Goal: Task Accomplishment & Management: Use online tool/utility

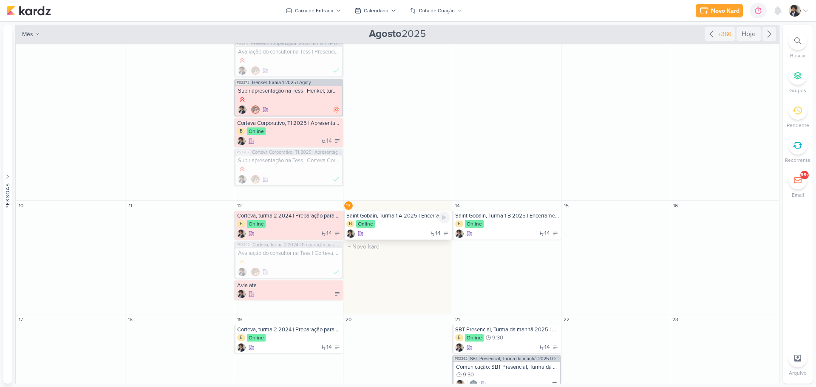
scroll to position [128, 0]
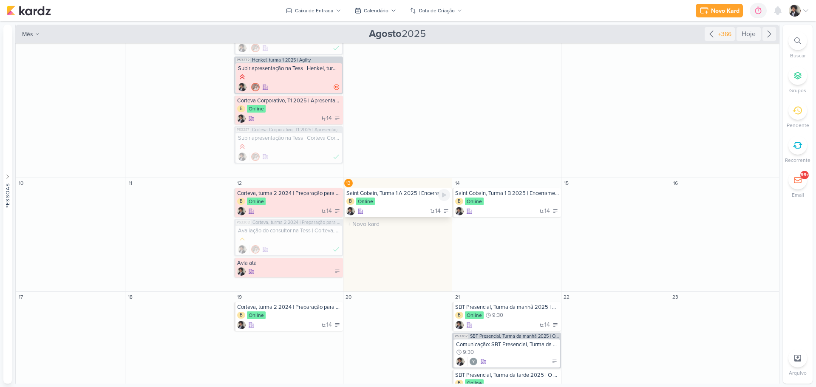
click at [410, 205] on div "B Online" at bounding box center [399, 202] width 104 height 9
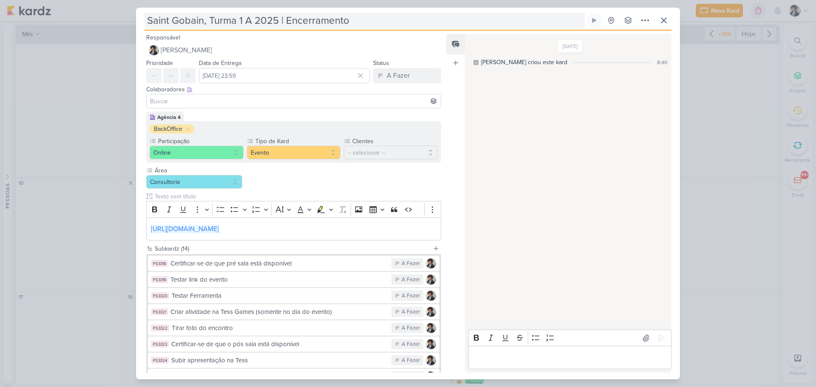
click at [327, 23] on input "Saint Gobain, Turma 1 A 2025 | Encerramento" at bounding box center [365, 20] width 441 height 15
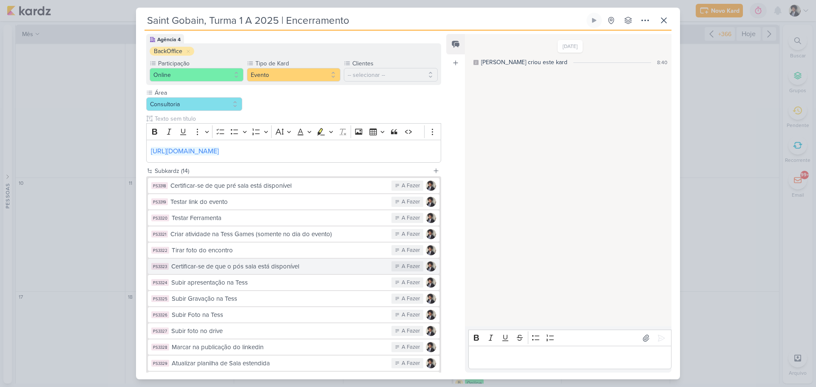
scroll to position [157, 0]
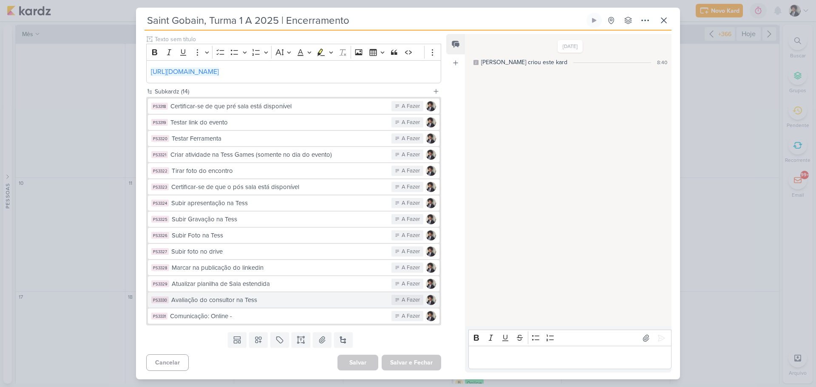
click at [268, 303] on div "Avaliação do consultor na Tess" at bounding box center [279, 301] width 216 height 10
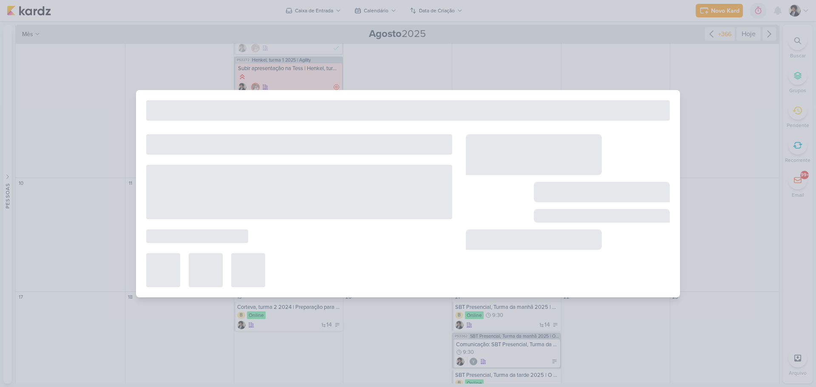
type input "Avaliação do consultor na Tess"
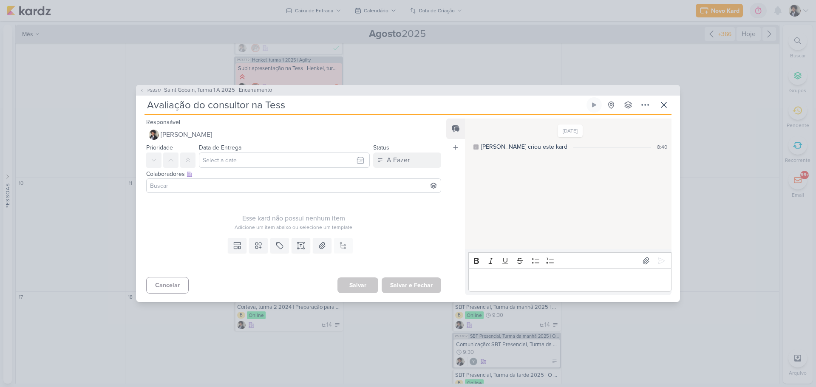
click at [316, 106] on input "Avaliação do consultor na Tess" at bounding box center [365, 104] width 441 height 15
type input "Avaliação do consultor na Tess |"
paste input "Saint Gobain, Turma 1 A 2025 | Encerramento"
type input "Avaliação do consultor na Tess | [GEOGRAPHIC_DATA], Turma 1 A 2025 | Encerramen…"
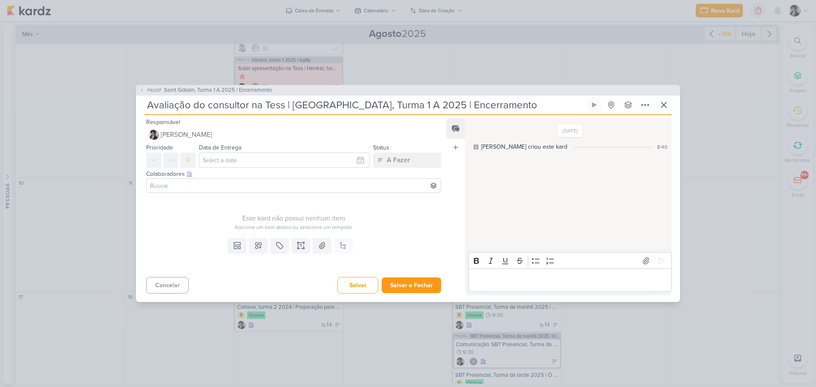
type input "Avaliação do consultor na Tess | [GEOGRAPHIC_DATA], Turma 1 A 2025 | Encerramen…"
click at [211, 186] on input at bounding box center [293, 186] width 291 height 10
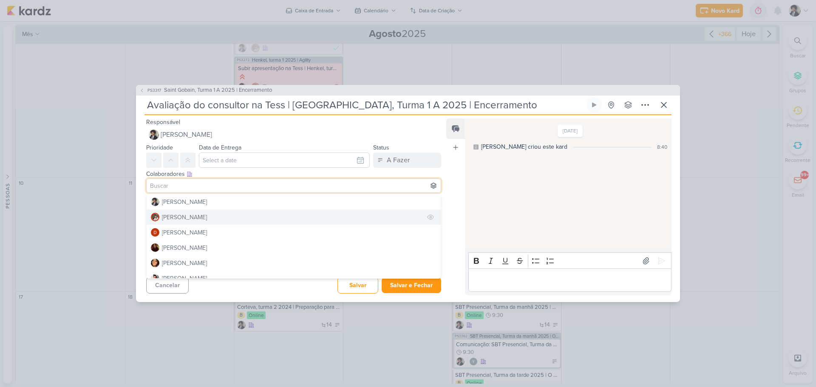
drag, startPoint x: 193, startPoint y: 220, endPoint x: 195, endPoint y: 210, distance: 10.0
click at [193, 214] on div "[PERSON_NAME]" at bounding box center [184, 217] width 45 height 9
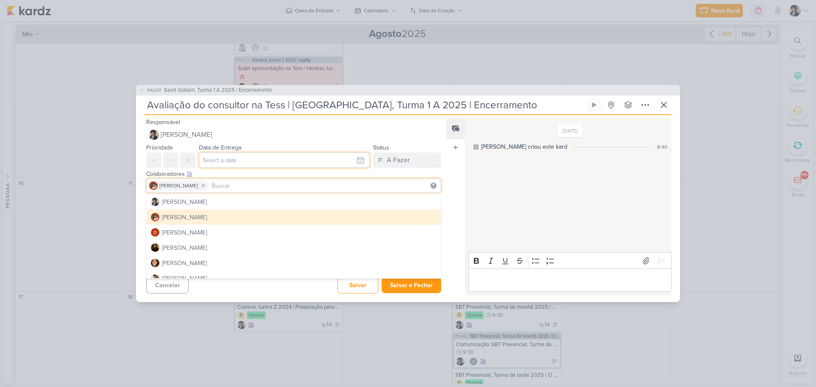
click at [233, 159] on input "text" at bounding box center [284, 160] width 171 height 15
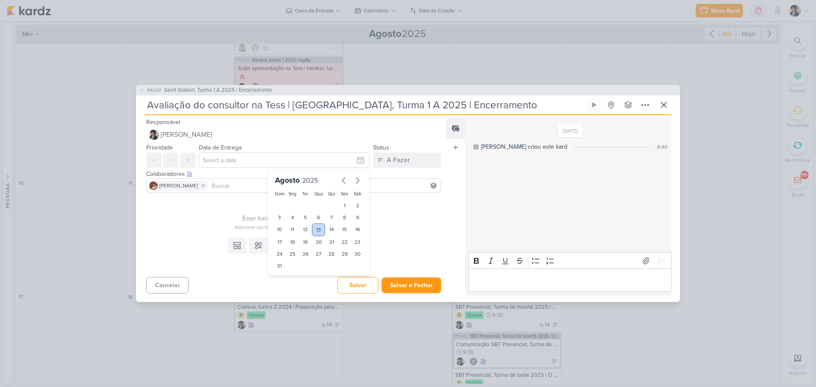
click at [320, 231] on div "13" at bounding box center [318, 230] width 13 height 13
type input "[DATE] 23:59"
click at [192, 220] on div "Esse kard não possui nenhum item" at bounding box center [293, 218] width 295 height 10
click at [298, 248] on icon at bounding box center [301, 246] width 9 height 9
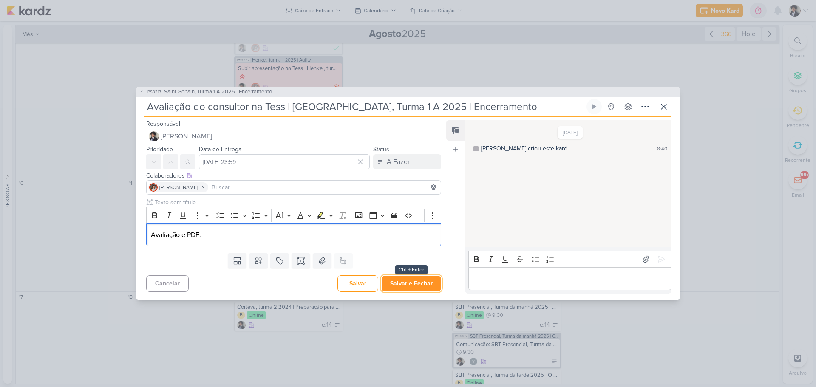
click at [413, 286] on button "Salvar e Fechar" at bounding box center [412, 284] width 60 height 16
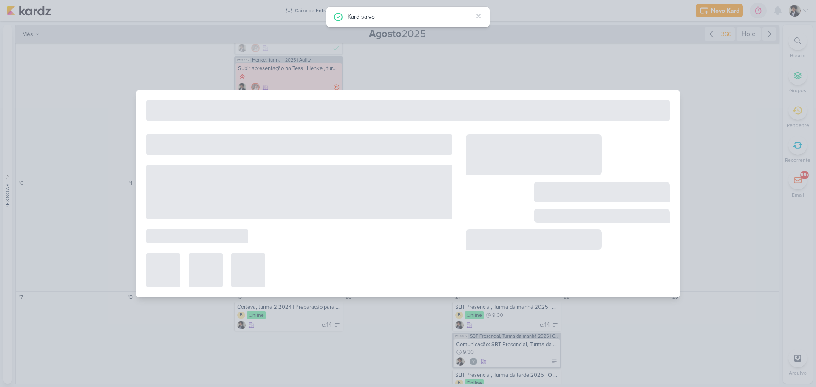
type input "Saint Gobain, Turma 1 A 2025 | Encerramento"
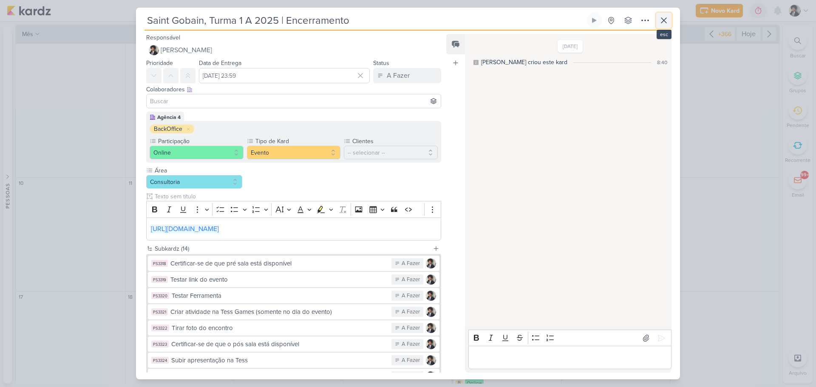
click at [667, 20] on icon at bounding box center [664, 20] width 10 height 10
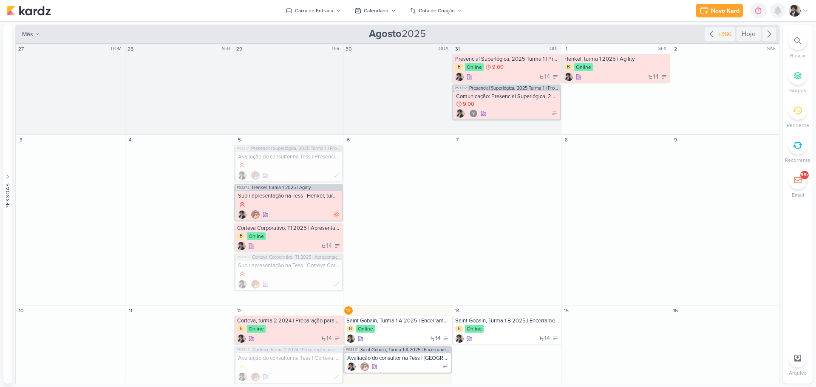
click at [780, 9] on icon at bounding box center [778, 11] width 7 height 8
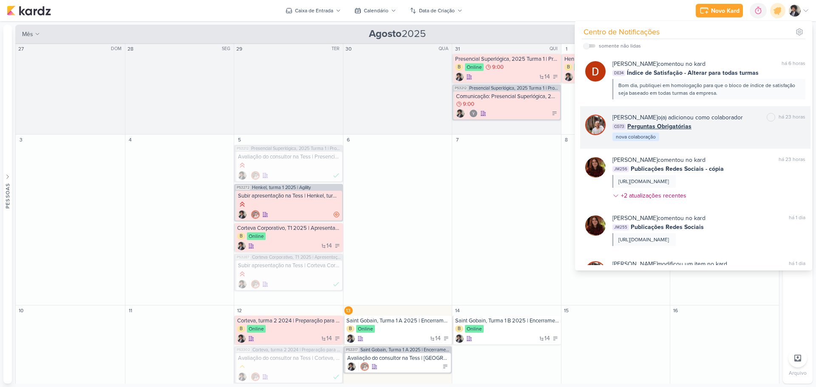
click at [693, 117] on div "Cezar Giusti o(a) adicionou como colaborador" at bounding box center [678, 117] width 131 height 9
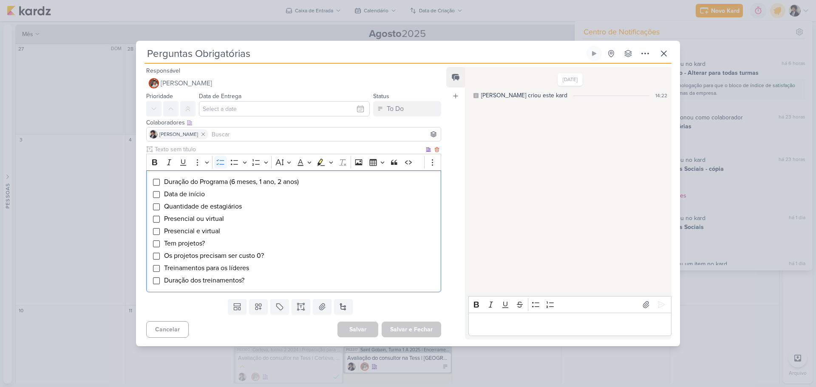
drag, startPoint x: 278, startPoint y: 286, endPoint x: 149, endPoint y: 178, distance: 167.8
click at [149, 178] on div "Duração do Programa (6 meses, 1 ano, 2 anos) Data de início Quantidade de estag…" at bounding box center [293, 232] width 295 height 122
copy ul "Duração do Programa (6 meses, 1 ano, 2 anos) Data de início Quantidade de estag…"
click at [670, 51] on button at bounding box center [664, 53] width 15 height 15
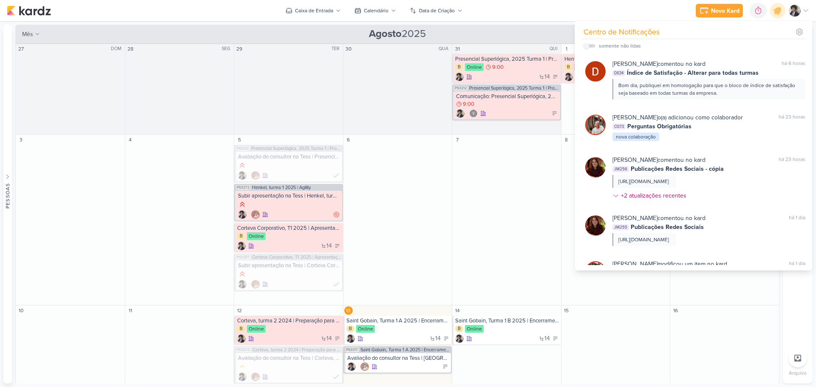
click at [660, 15] on div "Novo Kard Ctrl + k 0h0m Sessão desligada... Hoje 0h0m Semana 0h0m Mês 0h0m" at bounding box center [408, 10] width 803 height 21
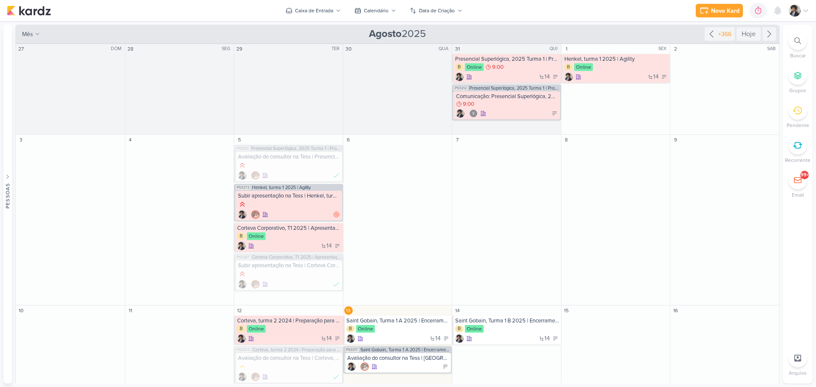
click at [802, 11] on div at bounding box center [799, 11] width 20 height 12
click at [763, 61] on link "Configurações" at bounding box center [753, 58] width 119 height 14
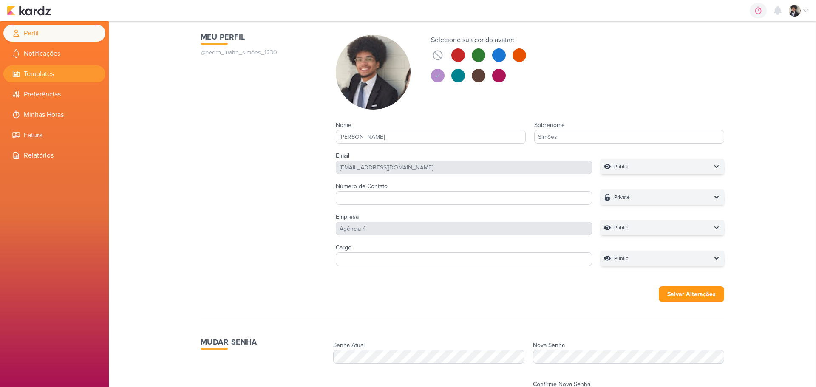
click at [41, 68] on li "Templates" at bounding box center [54, 73] width 102 height 17
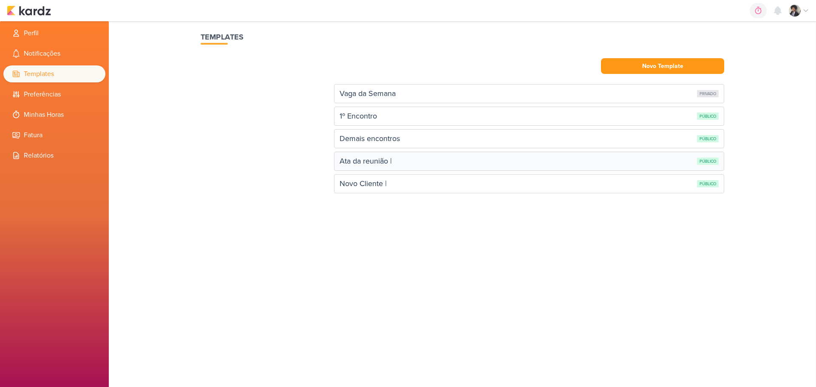
click at [392, 163] on div "Ata da reunião |" at bounding box center [366, 161] width 52 height 11
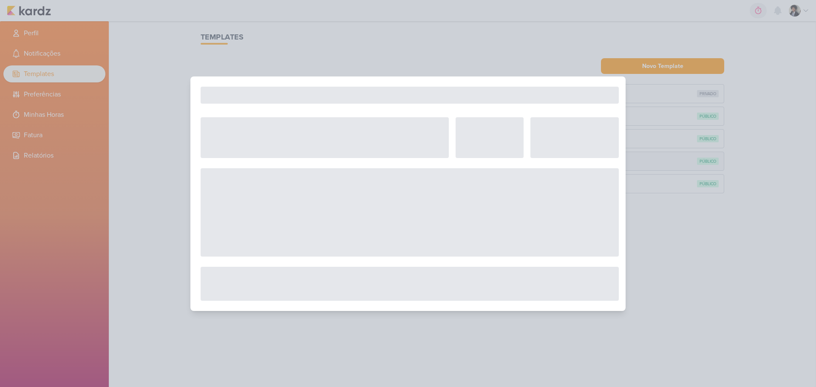
select select "12"
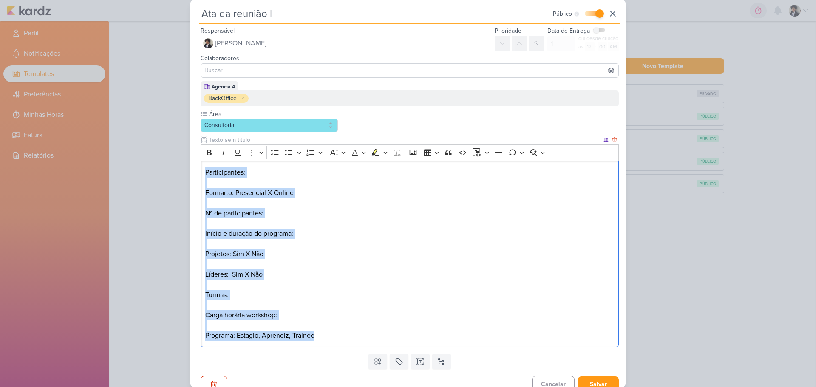
drag, startPoint x: 338, startPoint y: 331, endPoint x: 200, endPoint y: 170, distance: 212.4
click at [200, 170] on div "Agência 4 BackOffice Área Consultoria" at bounding box center [410, 216] width 432 height 270
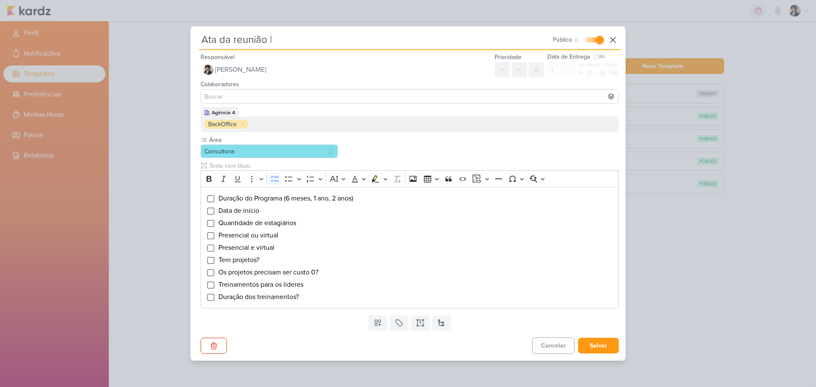
click at [321, 333] on div "Campos Personalizados Marcadores Caixa De Texto Novo Subkard" at bounding box center [410, 323] width 432 height 22
click at [597, 346] on button "Salvar" at bounding box center [598, 346] width 41 height 16
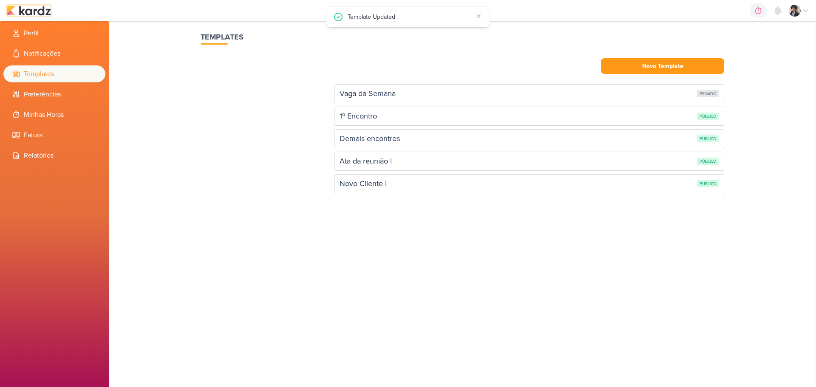
click at [34, 15] on img at bounding box center [29, 11] width 44 height 10
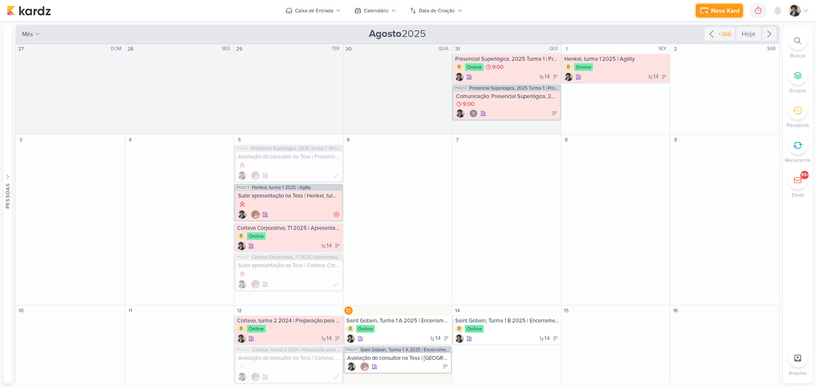
click at [719, 4] on button "Novo Kard" at bounding box center [719, 11] width 47 height 14
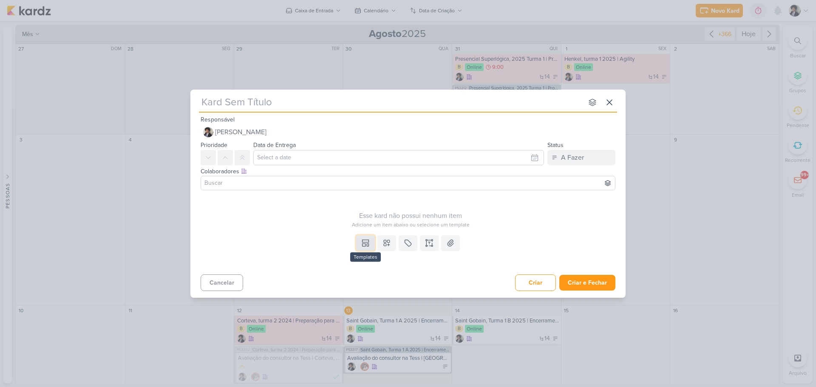
click at [364, 245] on icon at bounding box center [365, 243] width 9 height 9
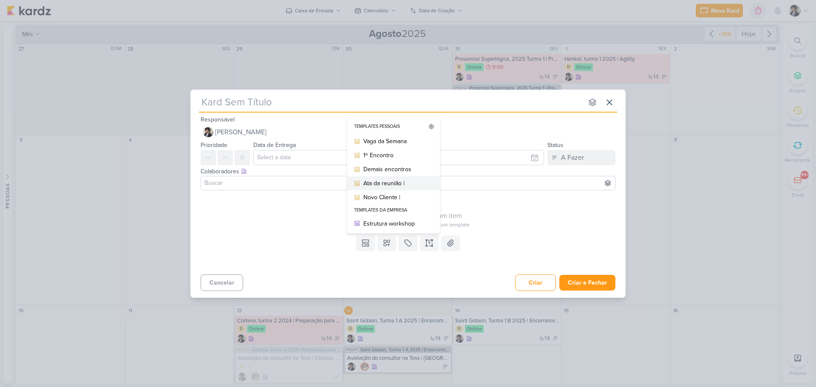
click at [400, 180] on div "Ata da reunião |" at bounding box center [397, 183] width 66 height 9
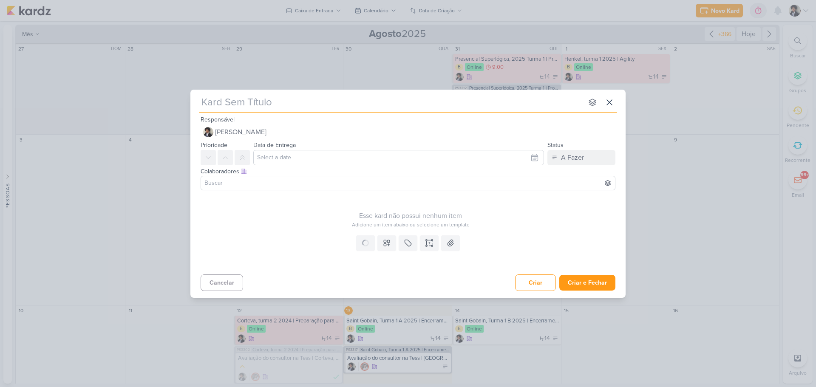
type input "Ata da reunião |"
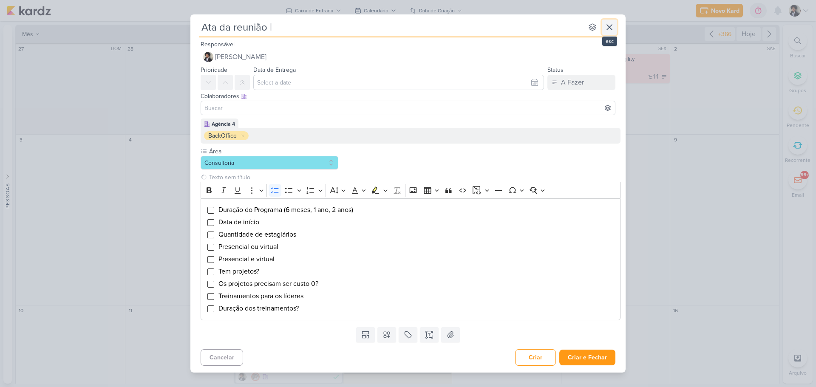
click at [610, 30] on icon at bounding box center [610, 27] width 10 height 10
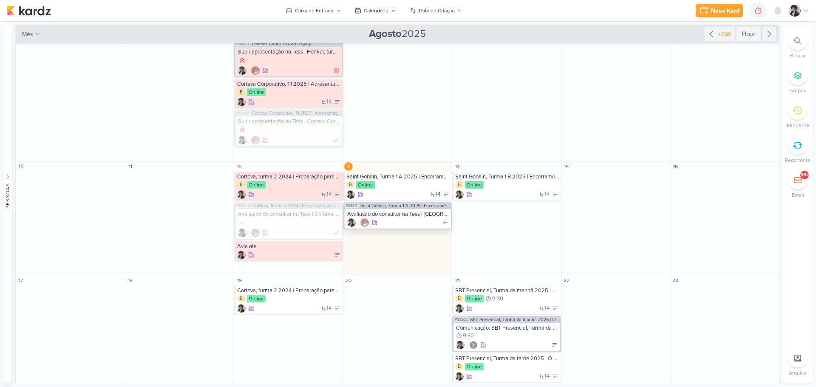
scroll to position [170, 0]
